Goal: Transaction & Acquisition: Purchase product/service

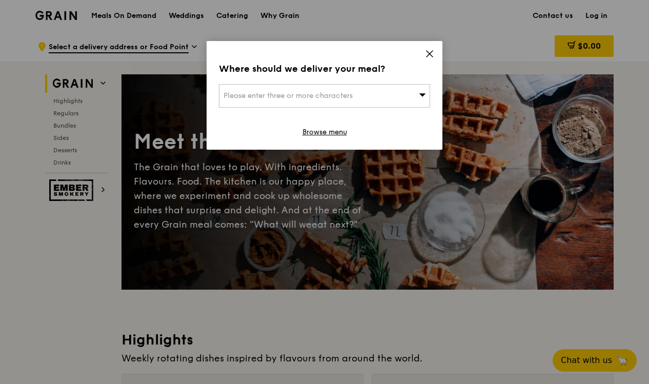
click at [394, 90] on div "Please enter three or more characters" at bounding box center [324, 96] width 211 height 24
click at [431, 53] on icon at bounding box center [429, 53] width 9 height 9
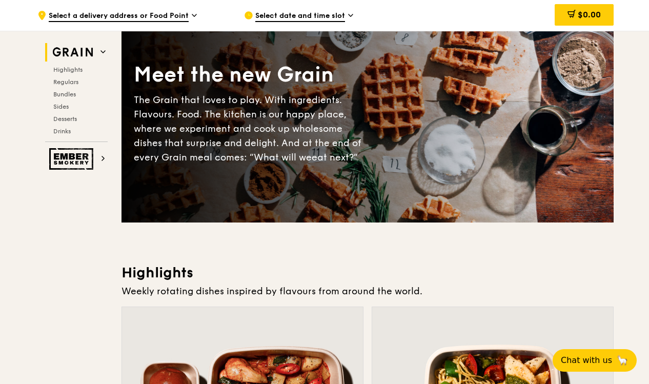
scroll to position [77, 0]
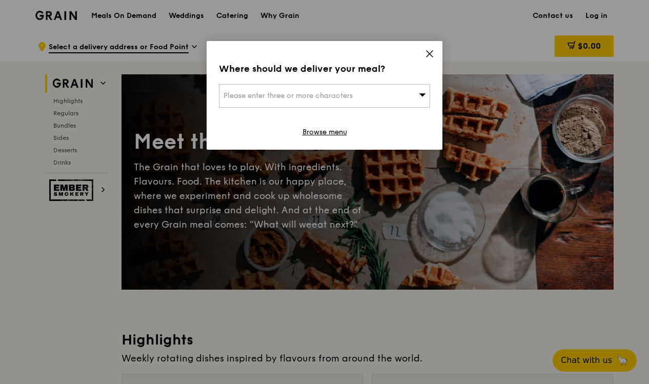
click at [424, 51] on div "Where should we deliver your meal? Please enter three or more characters Browse…" at bounding box center [324, 95] width 236 height 109
click at [431, 55] on icon at bounding box center [429, 54] width 6 height 6
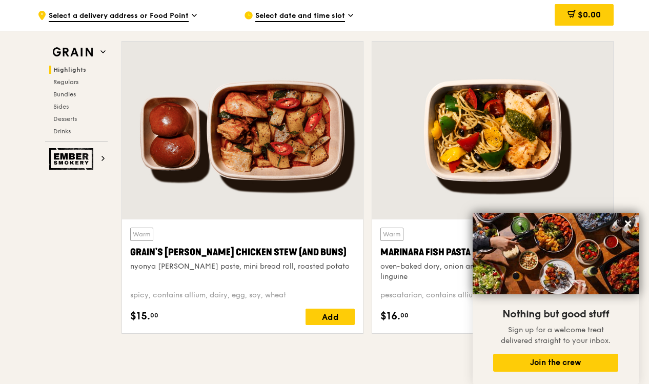
scroll to position [336, 0]
